Goal: Information Seeking & Learning: Check status

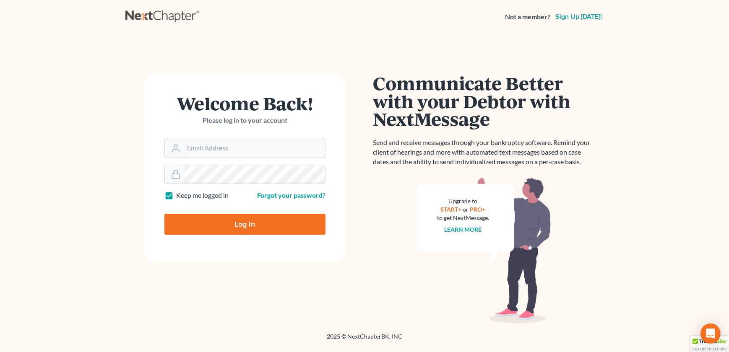
type input "[EMAIL_ADDRESS][DOMAIN_NAME]"
click at [223, 226] on input "Log In" at bounding box center [244, 224] width 161 height 21
type input "Thinking..."
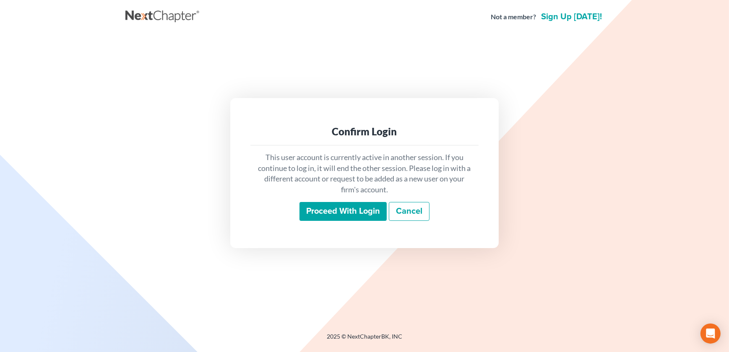
click at [338, 214] on input "Proceed with login" at bounding box center [343, 211] width 87 height 19
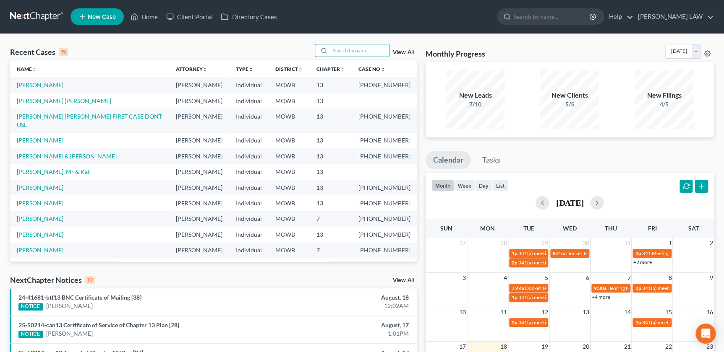
click at [341, 57] on div "Recent Cases 15 View All" at bounding box center [213, 52] width 407 height 16
type input "[PERSON_NAME]"
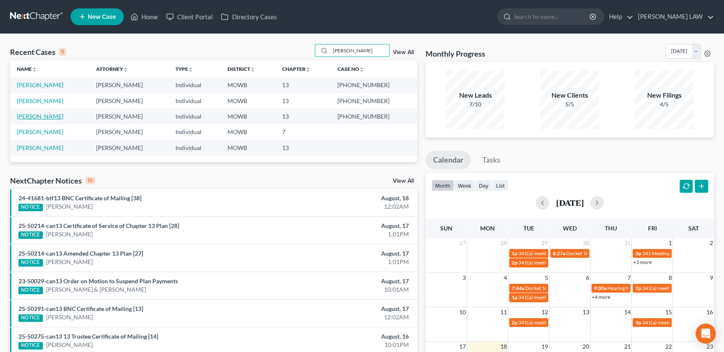
click at [28, 115] on link "[PERSON_NAME]" at bounding box center [40, 116] width 47 height 7
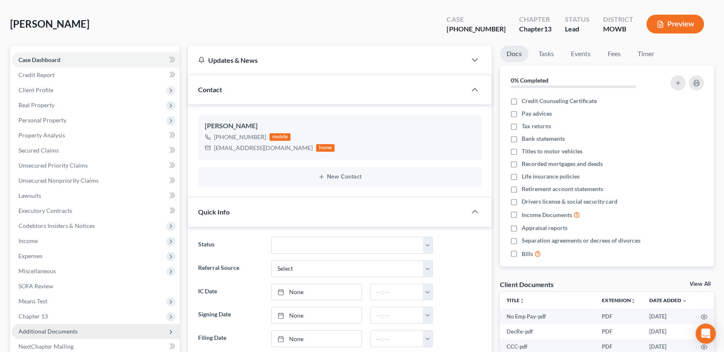
scroll to position [143, 0]
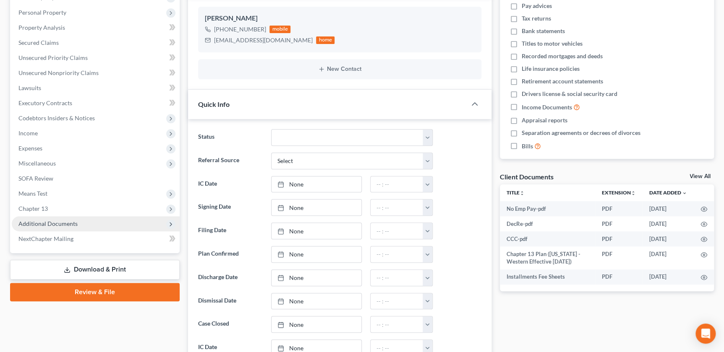
click at [64, 224] on span "Additional Documents" at bounding box center [47, 223] width 59 height 7
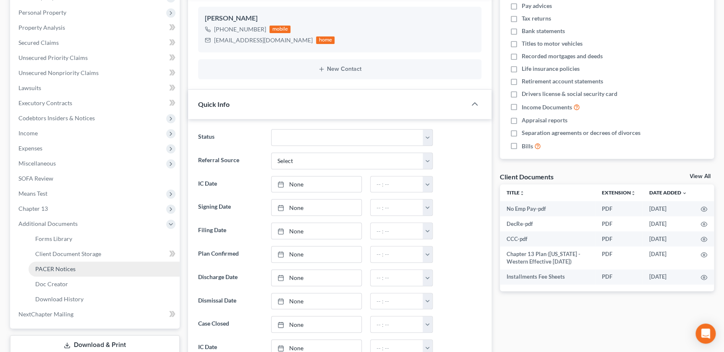
click at [72, 267] on span "PACER Notices" at bounding box center [55, 269] width 40 height 7
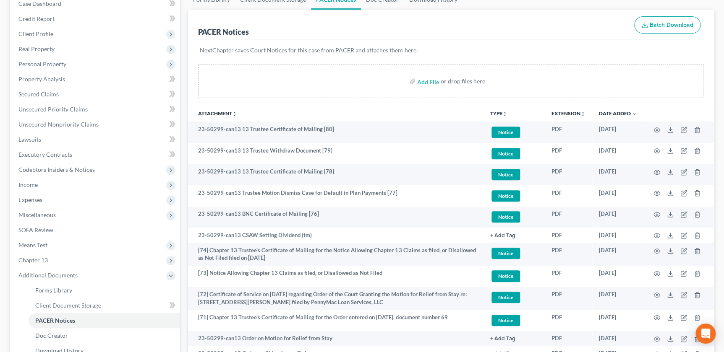
scroll to position [95, 0]
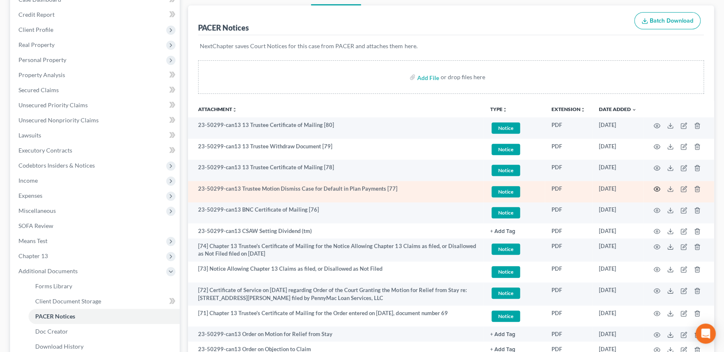
click at [655, 188] on icon "button" at bounding box center [656, 189] width 7 height 7
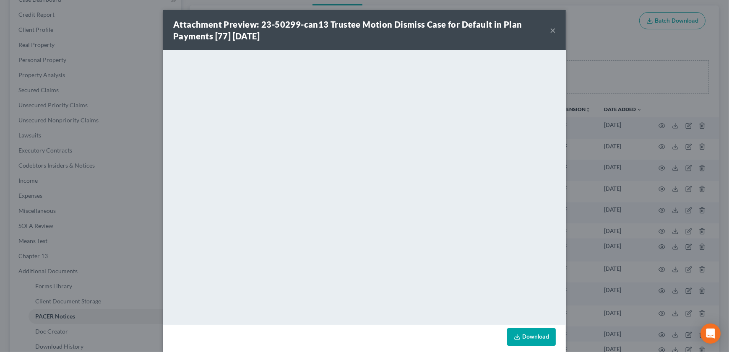
click at [550, 28] on button "×" at bounding box center [553, 30] width 6 height 10
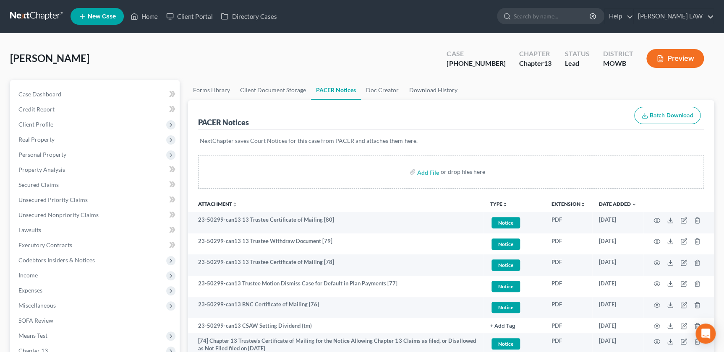
scroll to position [0, 0]
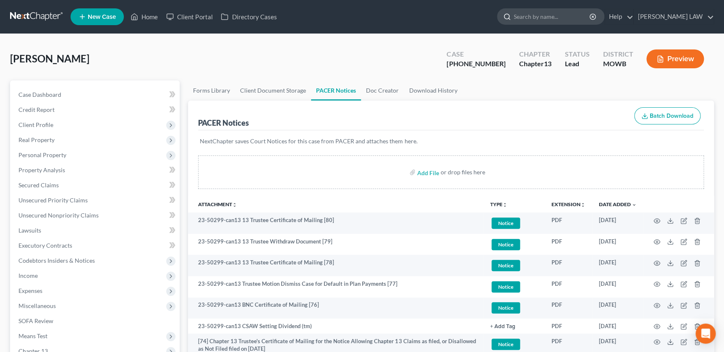
click at [575, 18] on input "search" at bounding box center [552, 17] width 77 height 16
type input "i"
type input "[PERSON_NAME]"
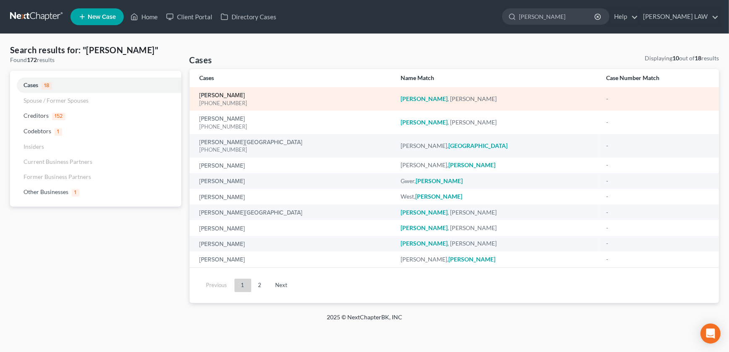
click at [205, 94] on link "[PERSON_NAME]" at bounding box center [223, 96] width 46 height 6
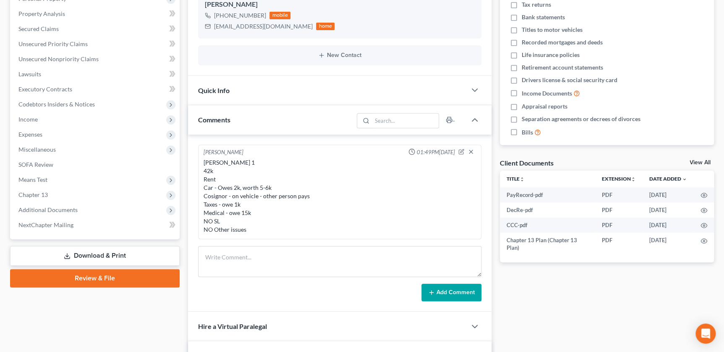
scroll to position [162, 0]
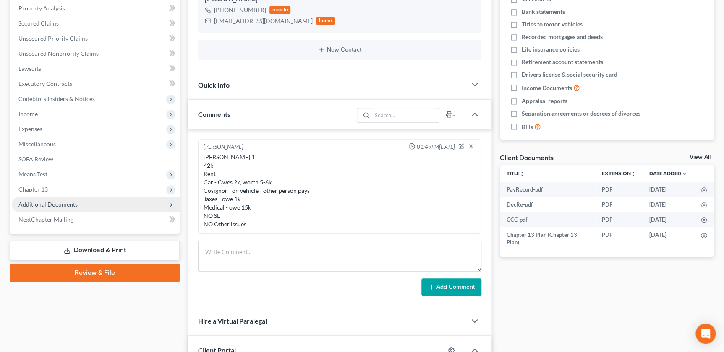
click at [76, 202] on span "Additional Documents" at bounding box center [96, 204] width 168 height 15
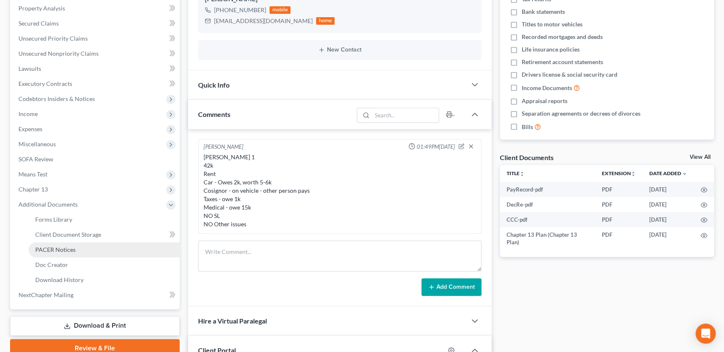
click at [96, 255] on link "PACER Notices" at bounding box center [104, 250] width 151 height 15
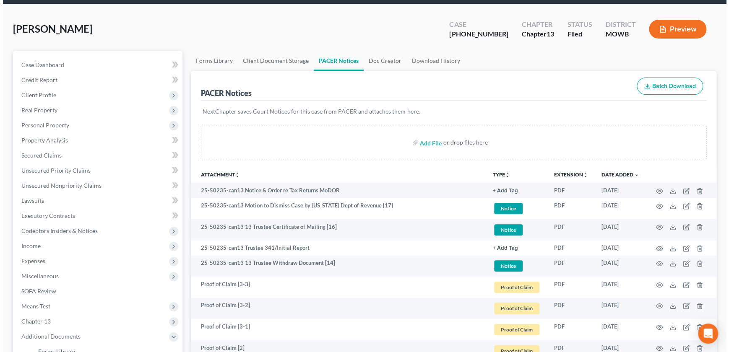
scroll to position [47, 0]
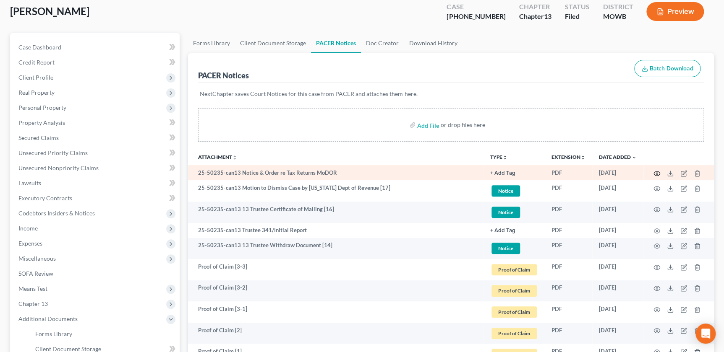
click at [655, 170] on icon "button" at bounding box center [656, 173] width 7 height 7
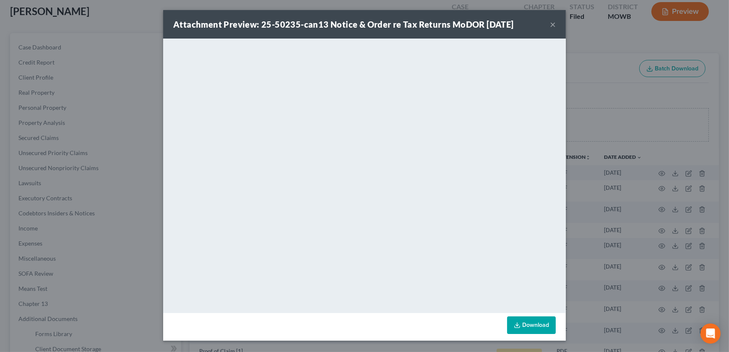
click at [556, 25] on div "Attachment Preview: 25-50235-can13 Notice & Order re Tax Returns MoDOR [DATE] ×" at bounding box center [364, 24] width 403 height 29
click at [552, 25] on button "×" at bounding box center [553, 24] width 6 height 10
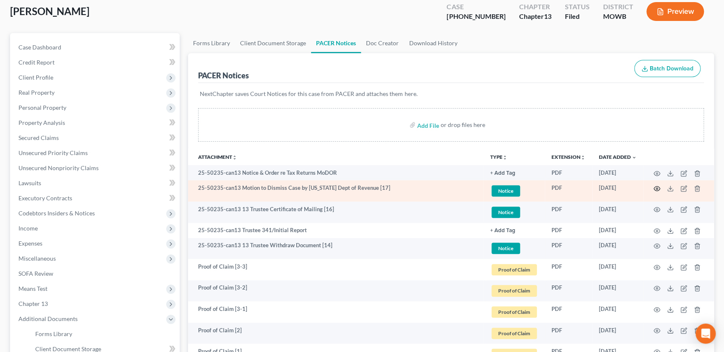
click at [655, 189] on icon "button" at bounding box center [657, 188] width 6 height 5
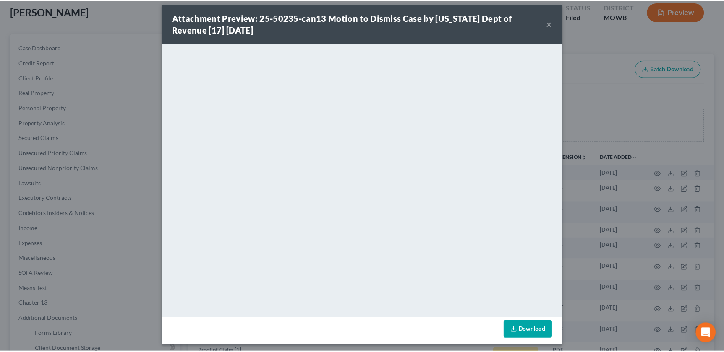
scroll to position [10, 0]
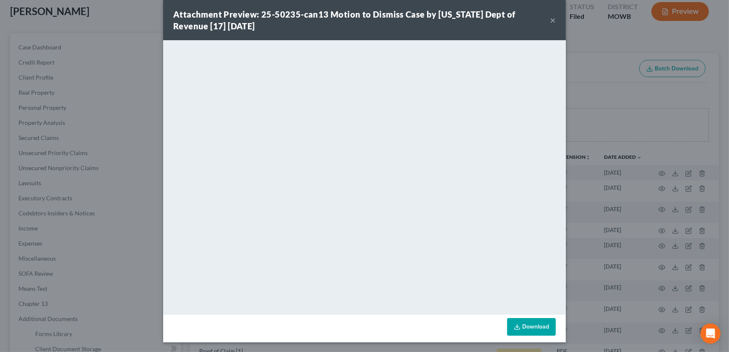
click at [550, 15] on button "×" at bounding box center [553, 20] width 6 height 10
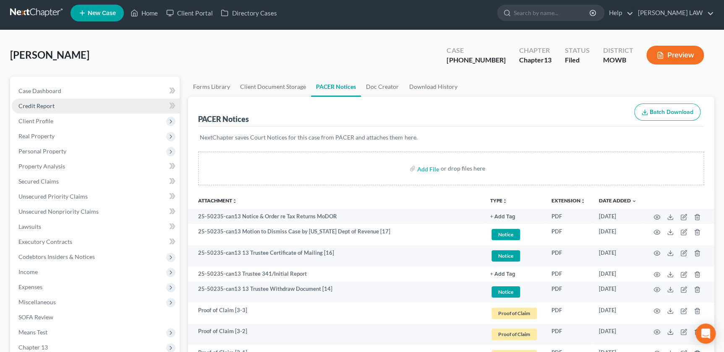
scroll to position [0, 0]
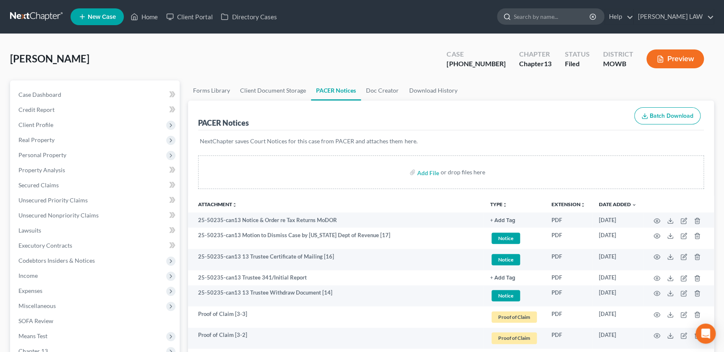
click at [577, 18] on input "search" at bounding box center [552, 17] width 77 height 16
type input "[PERSON_NAME]"
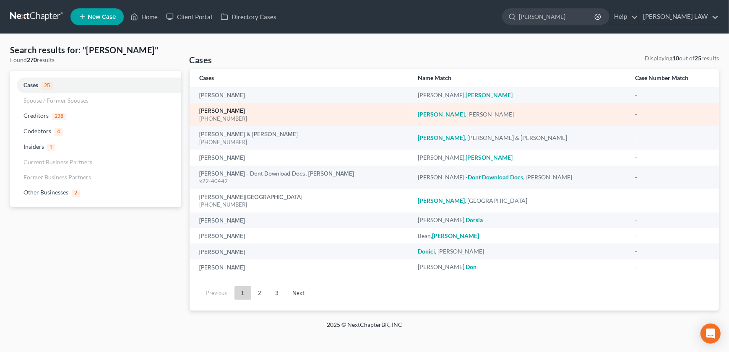
click at [223, 113] on link "[PERSON_NAME]" at bounding box center [223, 111] width 46 height 6
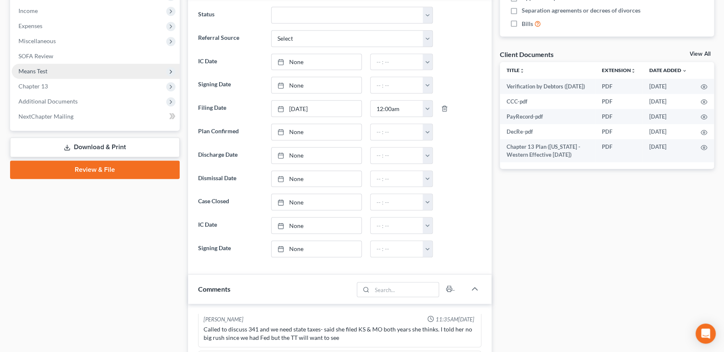
scroll to position [257, 0]
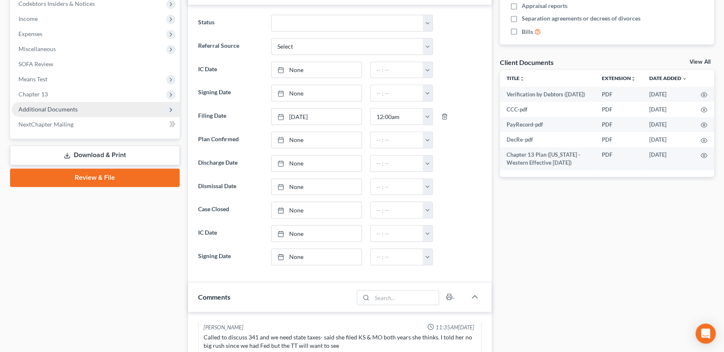
click at [50, 108] on span "Additional Documents" at bounding box center [47, 109] width 59 height 7
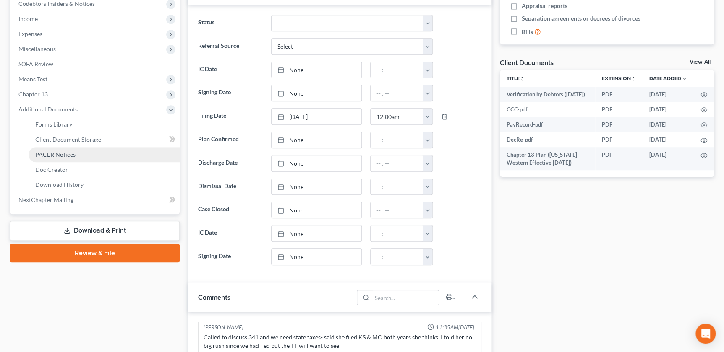
click at [68, 153] on span "PACER Notices" at bounding box center [55, 154] width 40 height 7
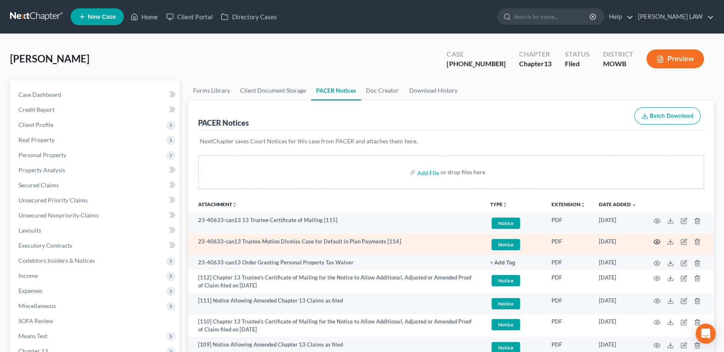
click at [655, 240] on icon "button" at bounding box center [656, 242] width 7 height 7
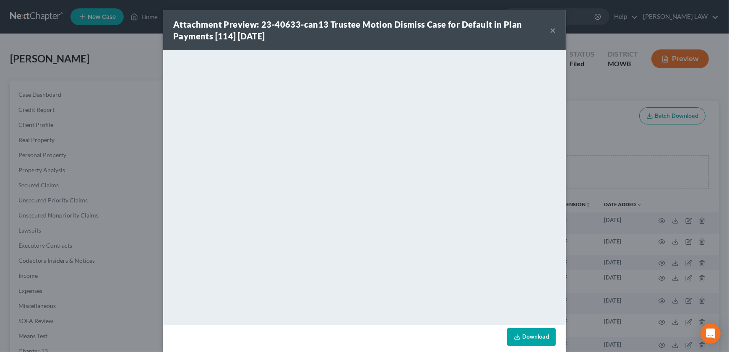
click at [550, 30] on button "×" at bounding box center [553, 30] width 6 height 10
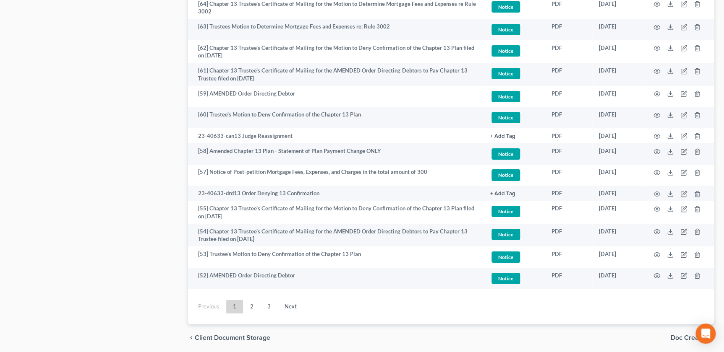
scroll to position [1490, 0]
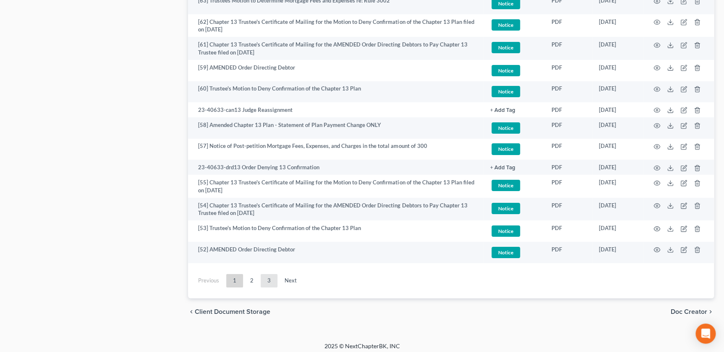
click at [268, 277] on link "3" at bounding box center [269, 280] width 17 height 13
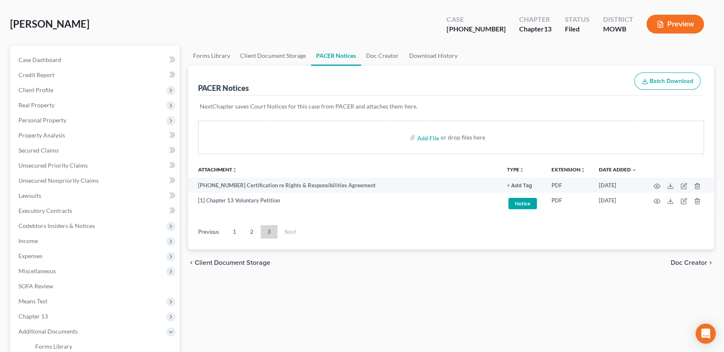
scroll to position [0, 0]
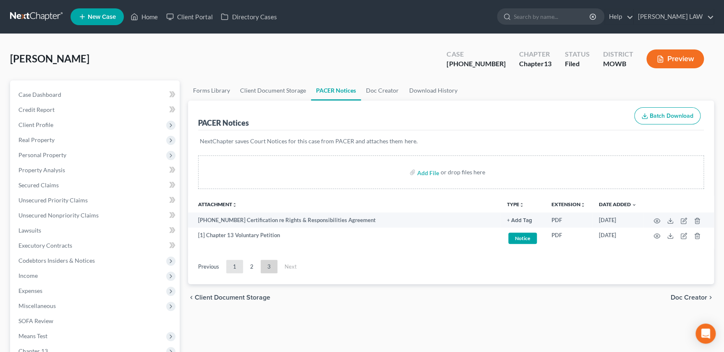
click at [232, 268] on link "1" at bounding box center [234, 266] width 17 height 13
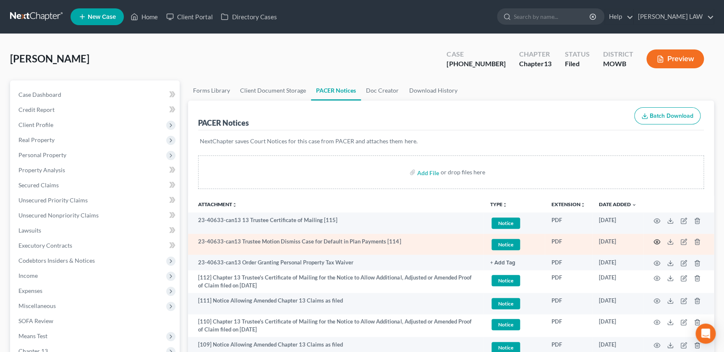
click at [655, 242] on icon "button" at bounding box center [656, 242] width 7 height 7
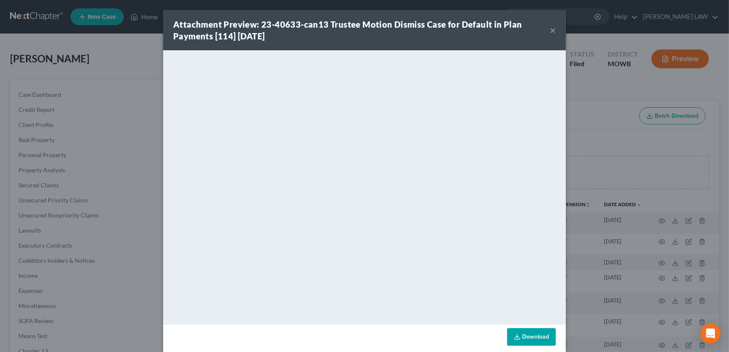
click at [552, 31] on button "×" at bounding box center [553, 30] width 6 height 10
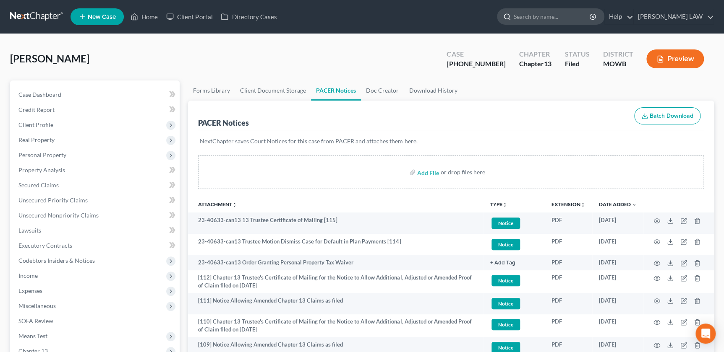
click at [552, 14] on input "search" at bounding box center [552, 17] width 77 height 16
type input "[PERSON_NAME]"
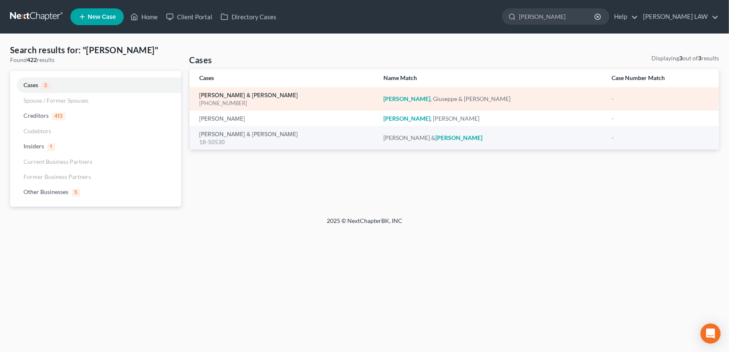
click at [264, 96] on link "[PERSON_NAME] & [PERSON_NAME]" at bounding box center [249, 96] width 99 height 6
select select "2"
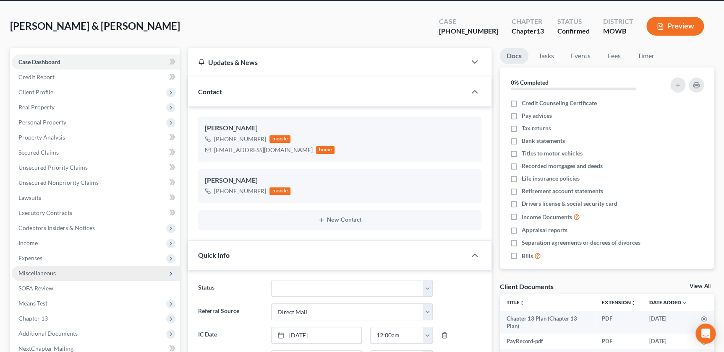
scroll to position [200, 0]
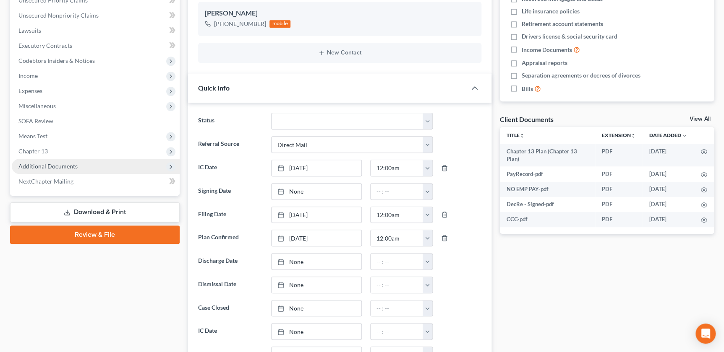
click at [83, 167] on span "Additional Documents" at bounding box center [96, 166] width 168 height 15
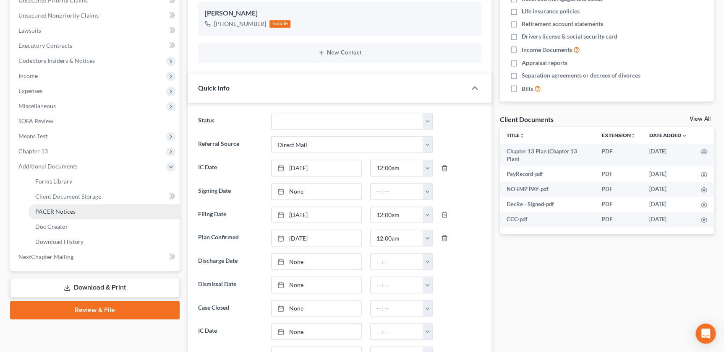
click at [77, 207] on link "PACER Notices" at bounding box center [104, 211] width 151 height 15
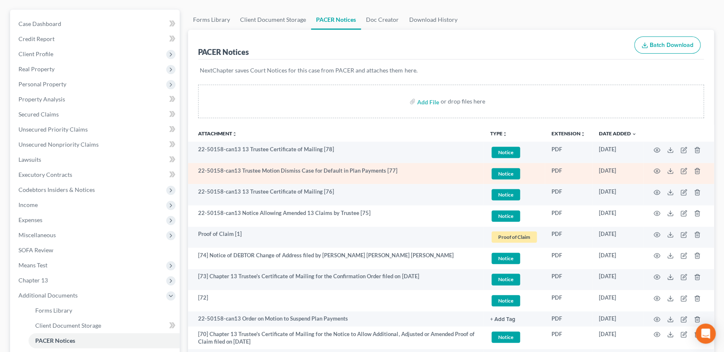
scroll to position [105, 0]
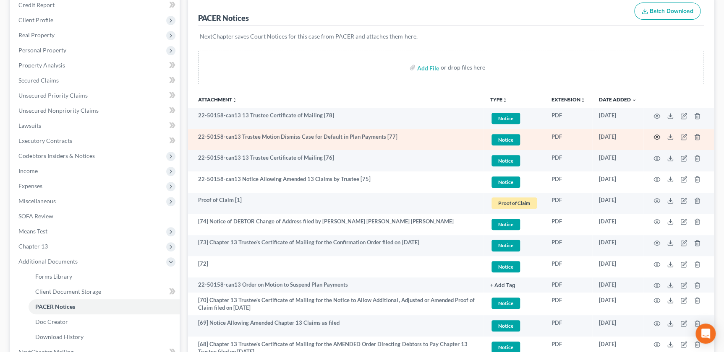
click at [656, 134] on icon "button" at bounding box center [656, 137] width 7 height 7
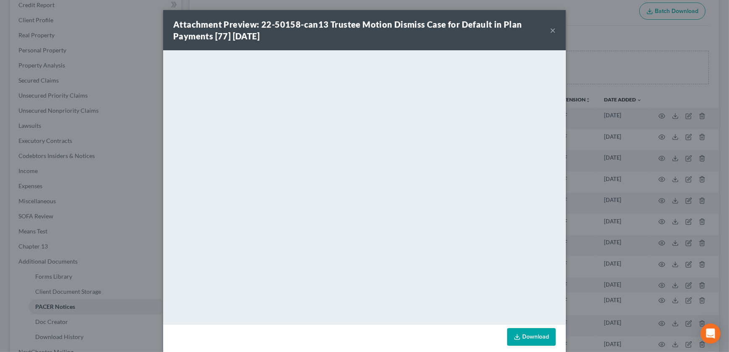
click at [550, 32] on button "×" at bounding box center [553, 30] width 6 height 10
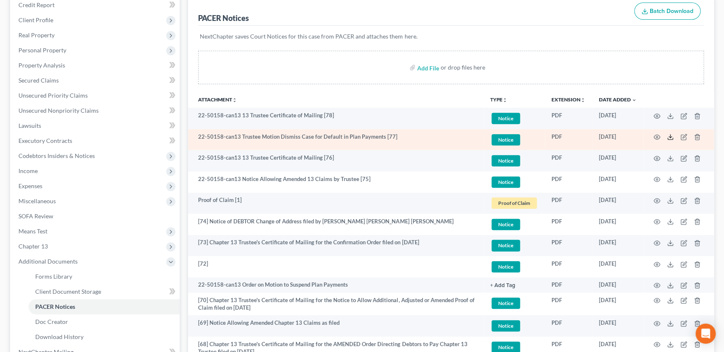
click at [668, 134] on icon at bounding box center [670, 137] width 7 height 7
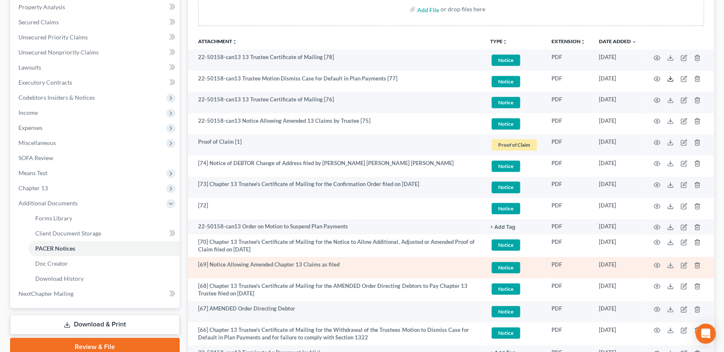
scroll to position [29, 0]
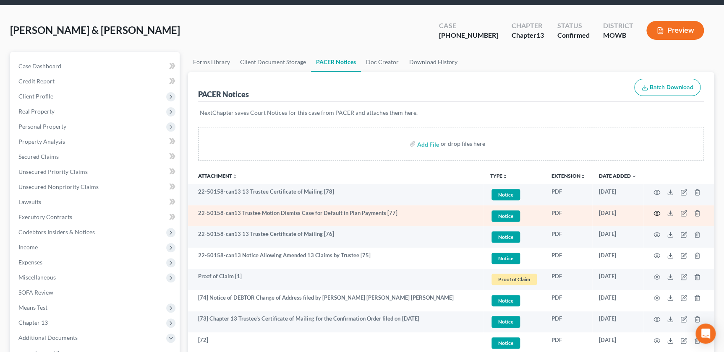
click at [659, 211] on icon "button" at bounding box center [657, 213] width 6 height 5
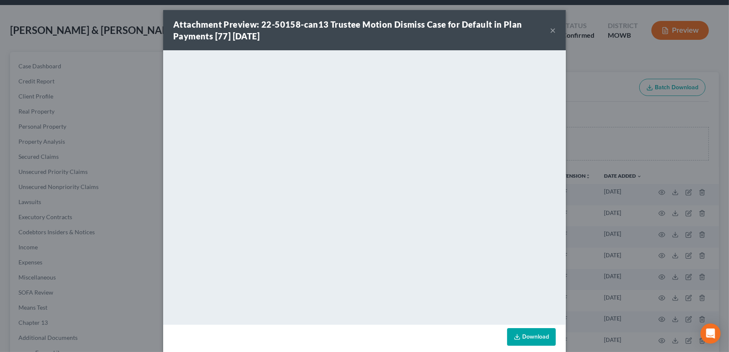
click at [550, 29] on button "×" at bounding box center [553, 30] width 6 height 10
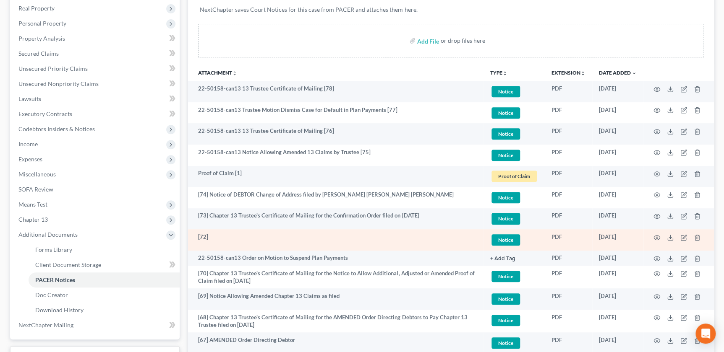
scroll to position [133, 0]
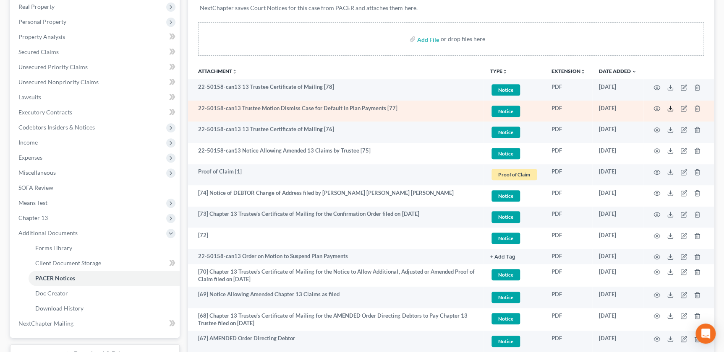
click at [671, 106] on icon at bounding box center [670, 108] width 7 height 7
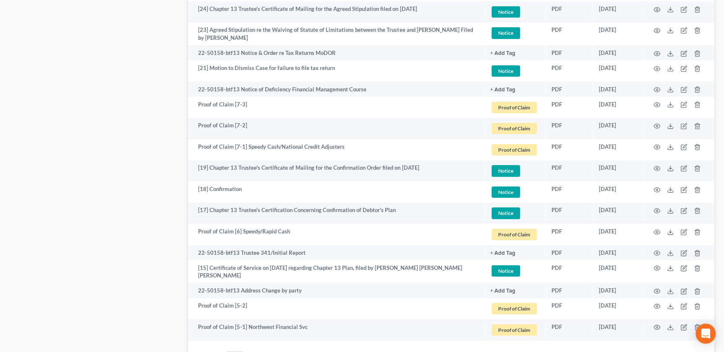
scroll to position [1485, 0]
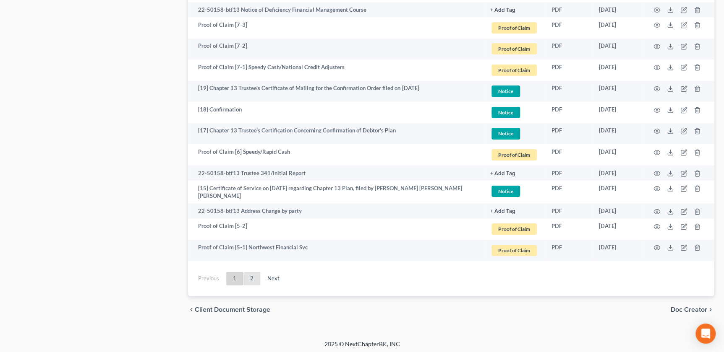
click at [251, 277] on link "2" at bounding box center [251, 278] width 17 height 13
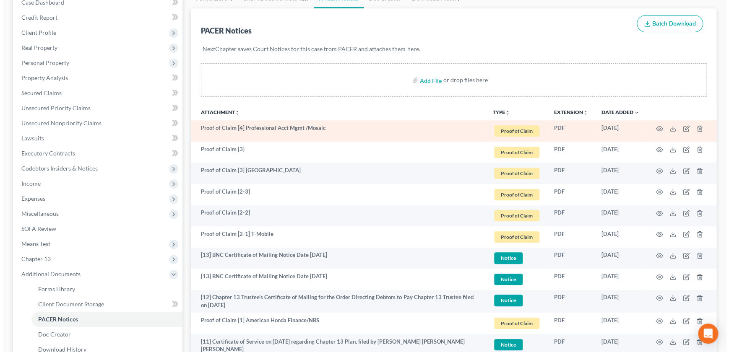
scroll to position [0, 0]
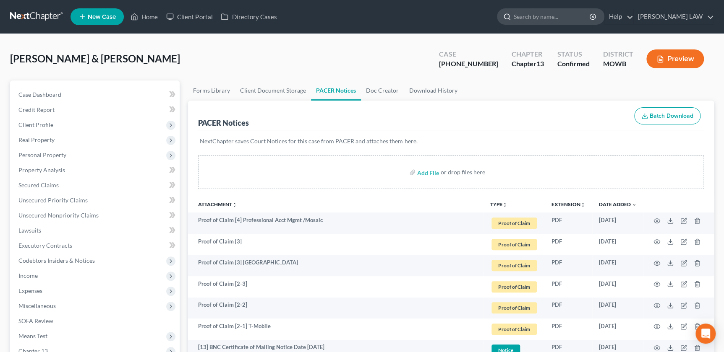
click at [554, 20] on input "search" at bounding box center [552, 17] width 77 height 16
type input "[PERSON_NAME]"
